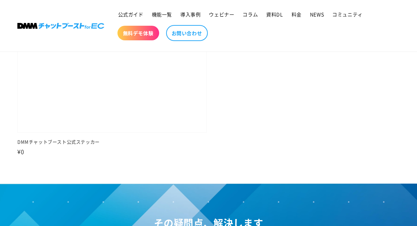
scroll to position [257, 0]
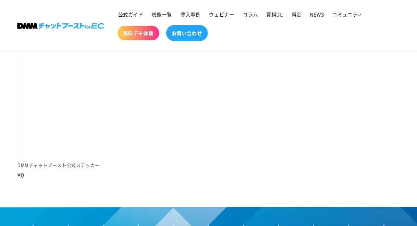
click at [203, 35] on link "お問い合わせ" at bounding box center [187, 33] width 42 height 16
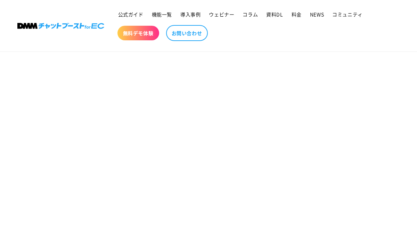
scroll to position [375, 0]
